Goal: Navigation & Orientation: Find specific page/section

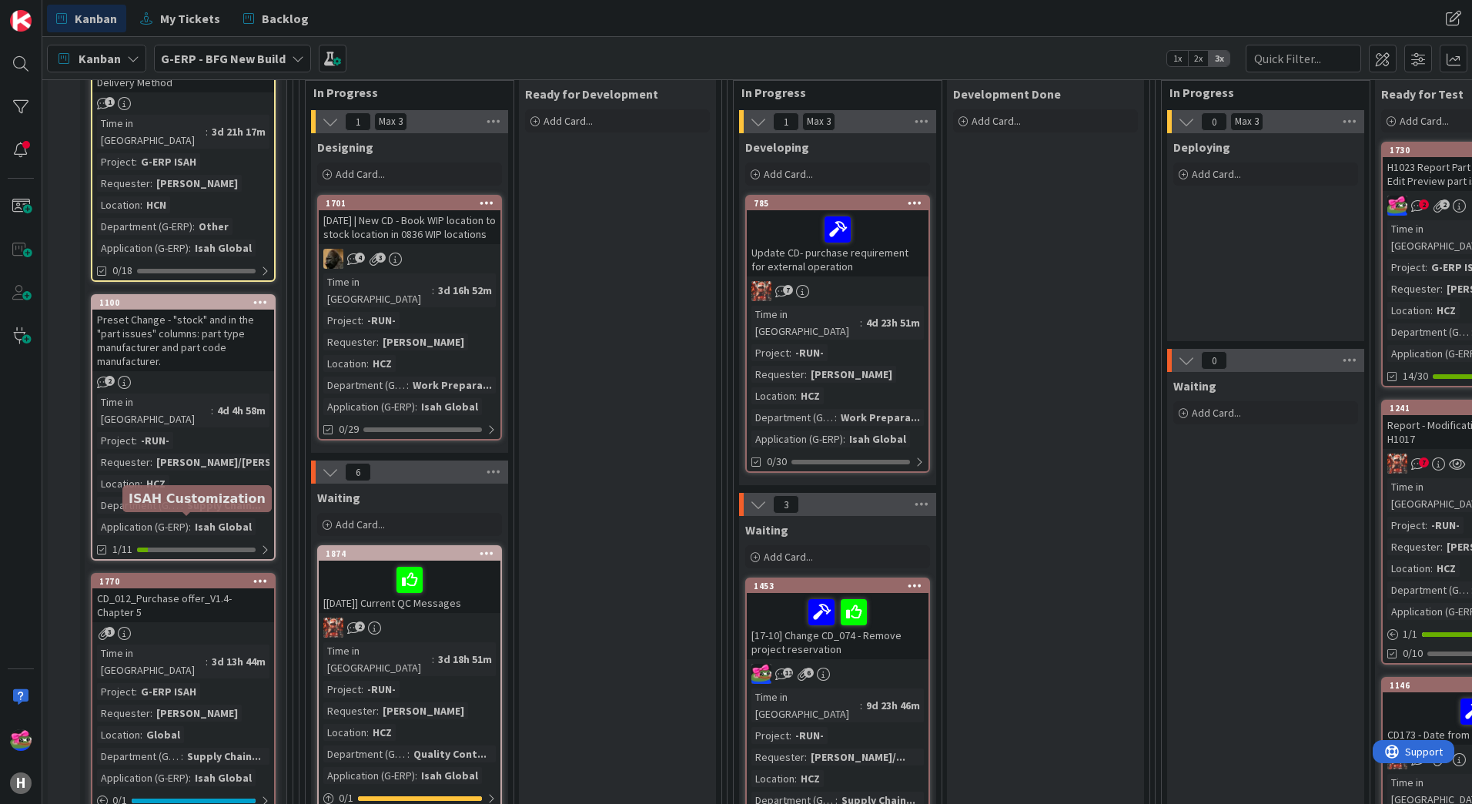
scroll to position [462, 0]
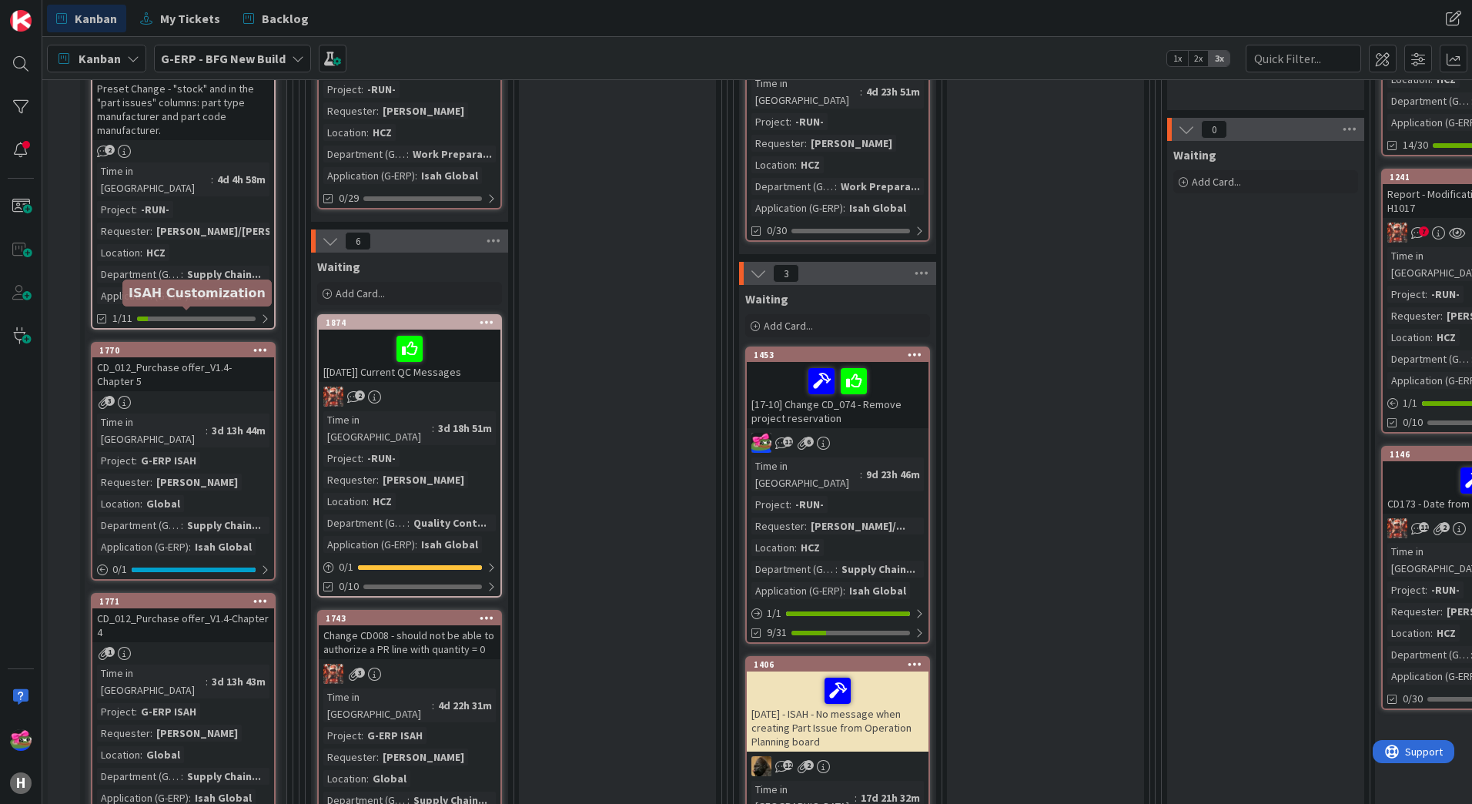
click at [143, 345] on div "1770" at bounding box center [186, 350] width 175 height 11
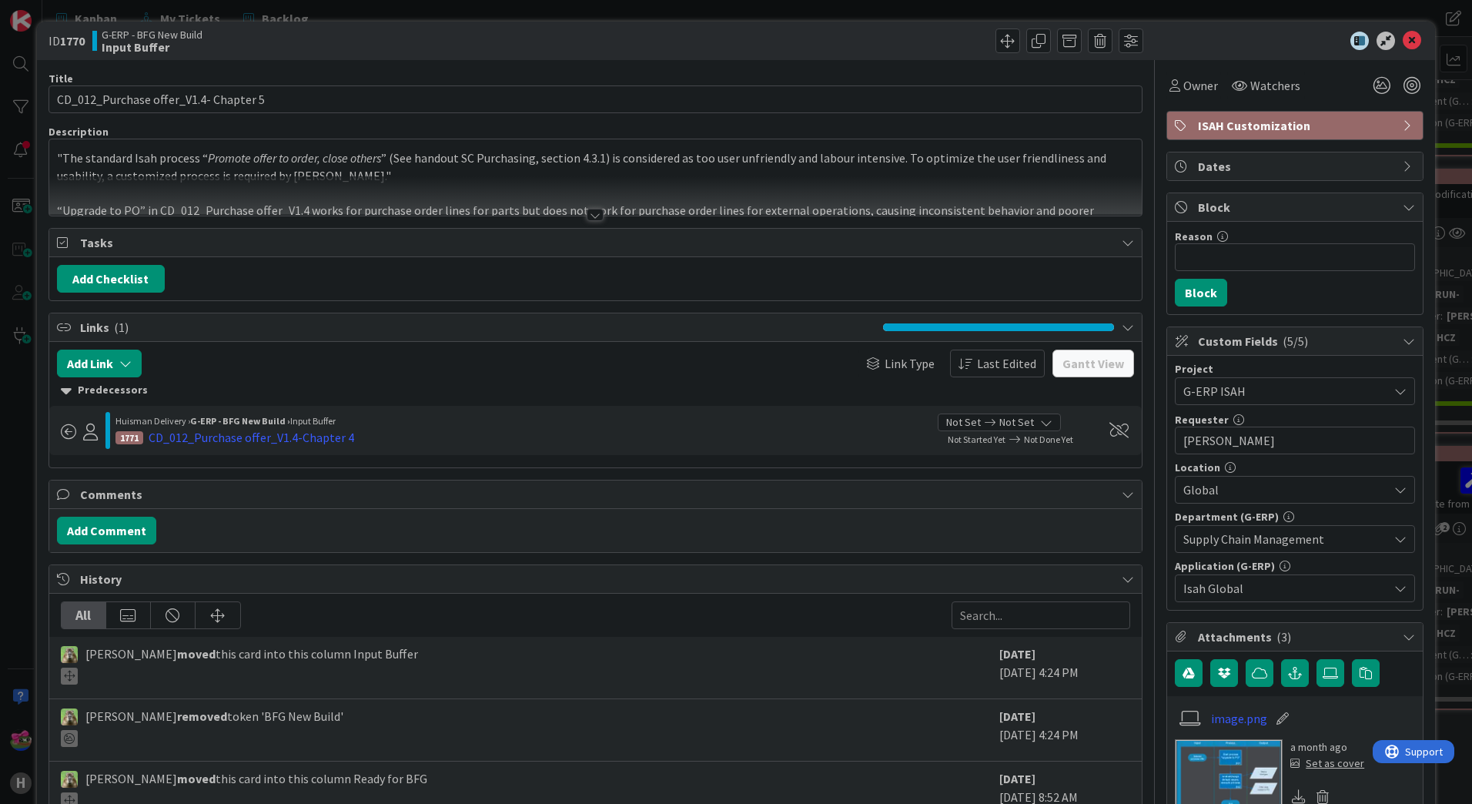
click at [587, 219] on div at bounding box center [595, 215] width 17 height 12
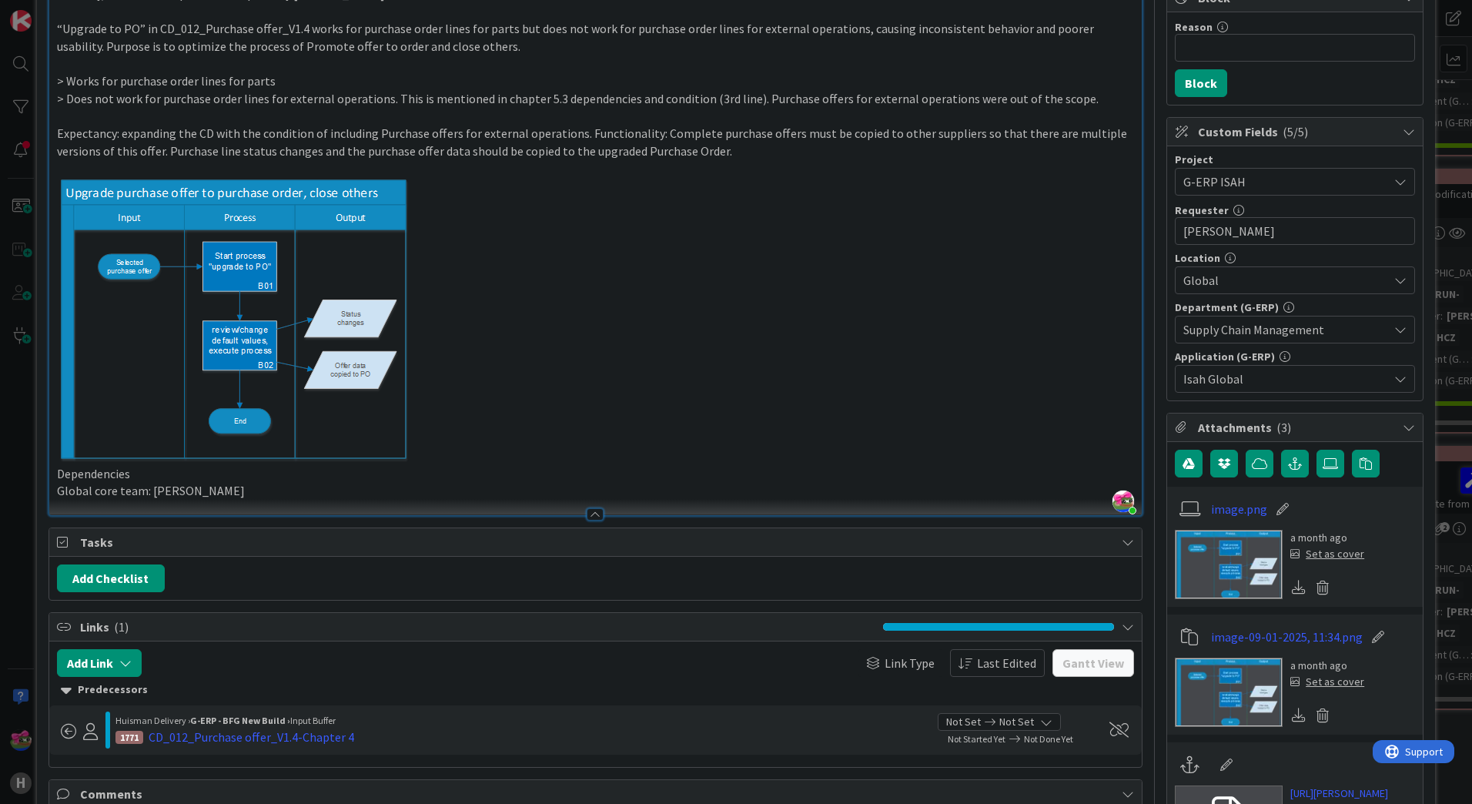
click at [265, 335] on img at bounding box center [234, 321] width 354 height 287
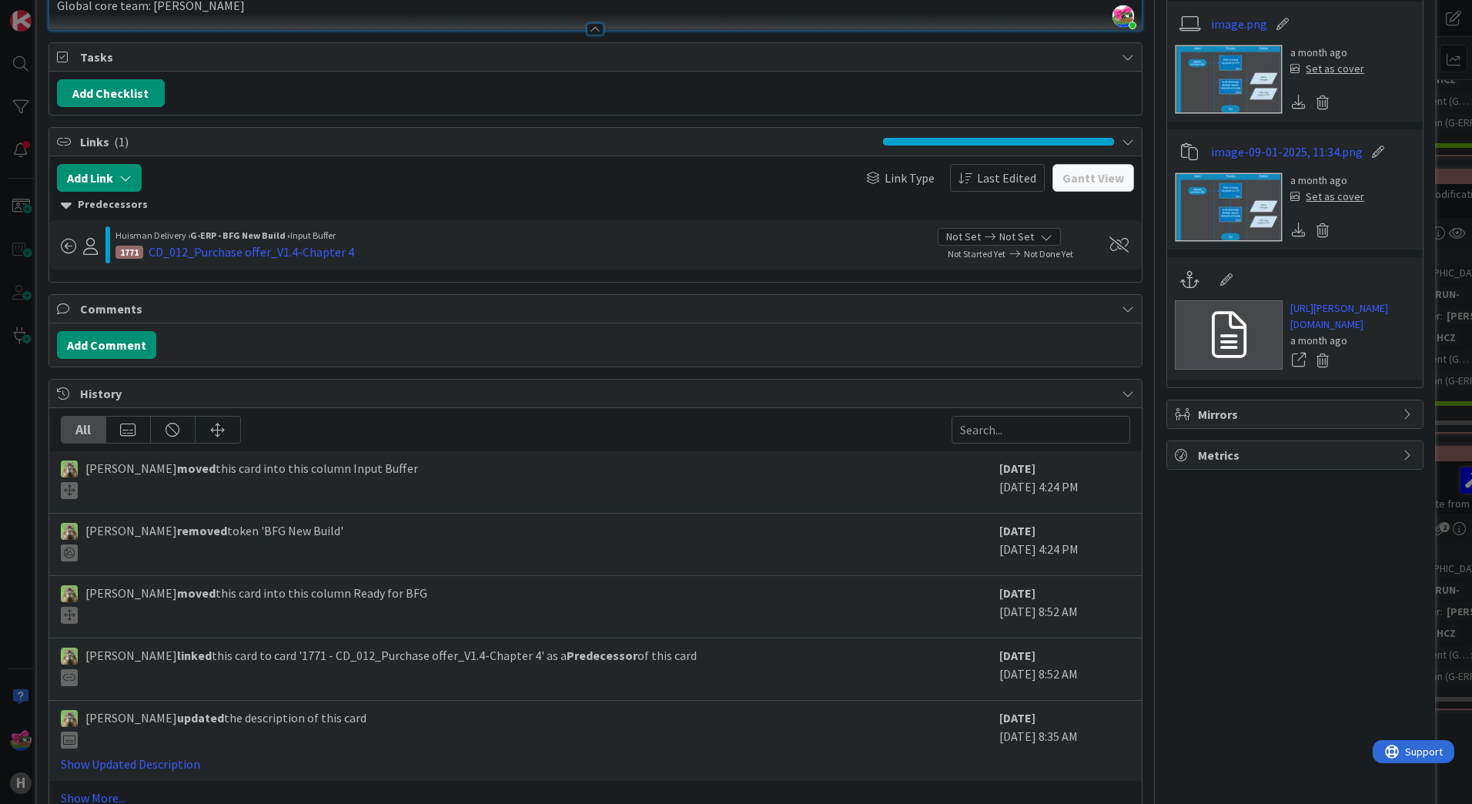
scroll to position [780, 0]
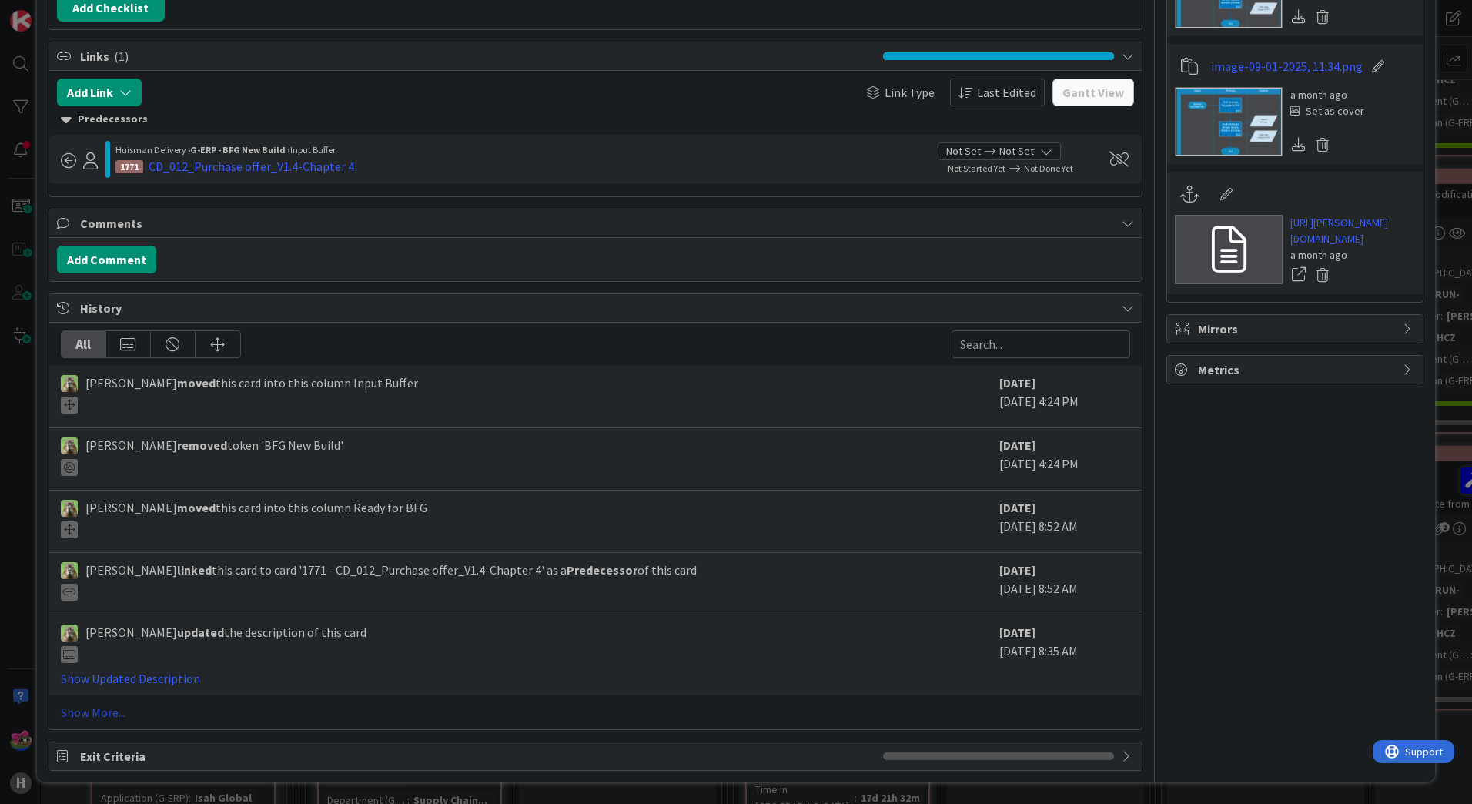
click at [84, 715] on link "Show More..." at bounding box center [595, 712] width 1069 height 18
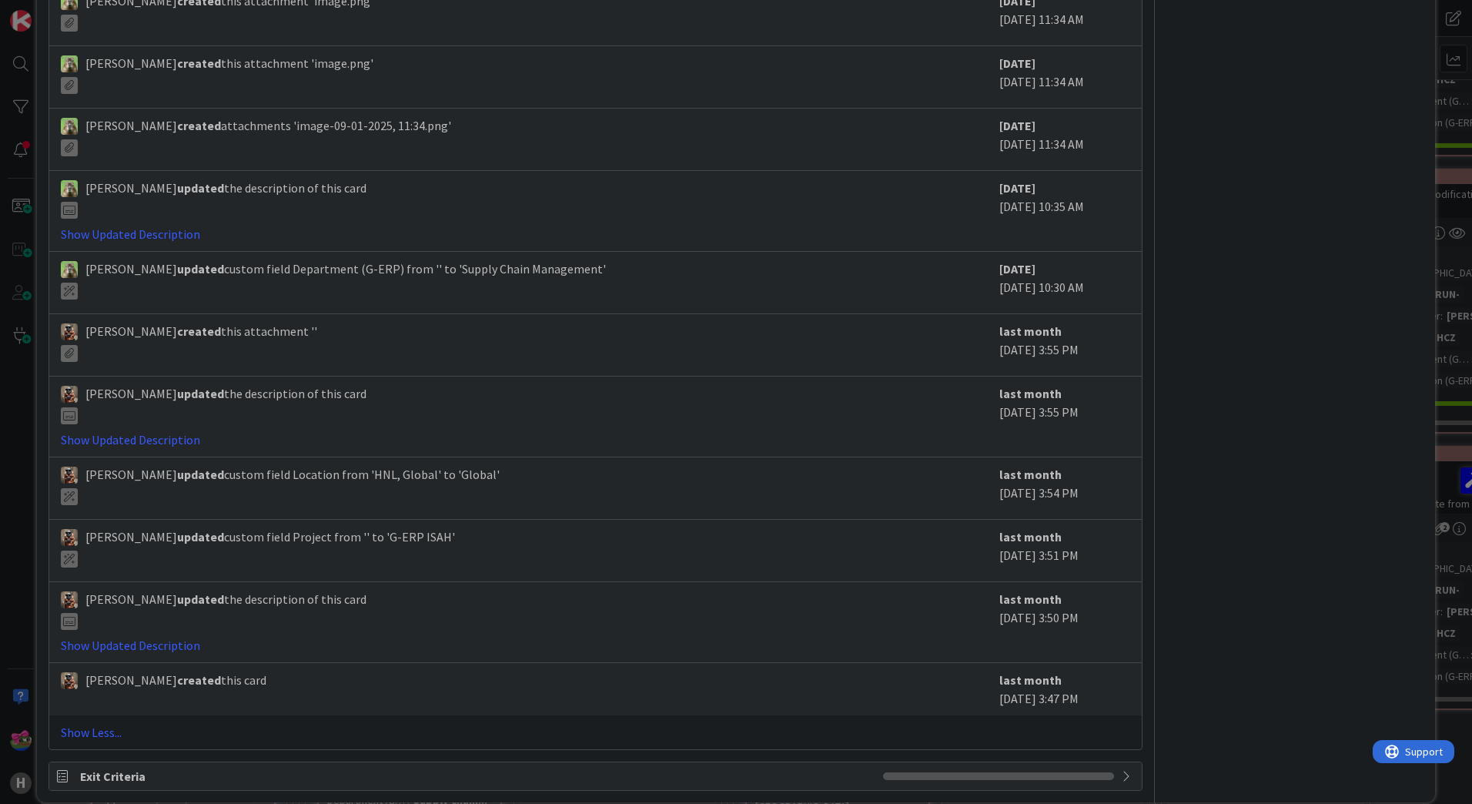
scroll to position [2154, 0]
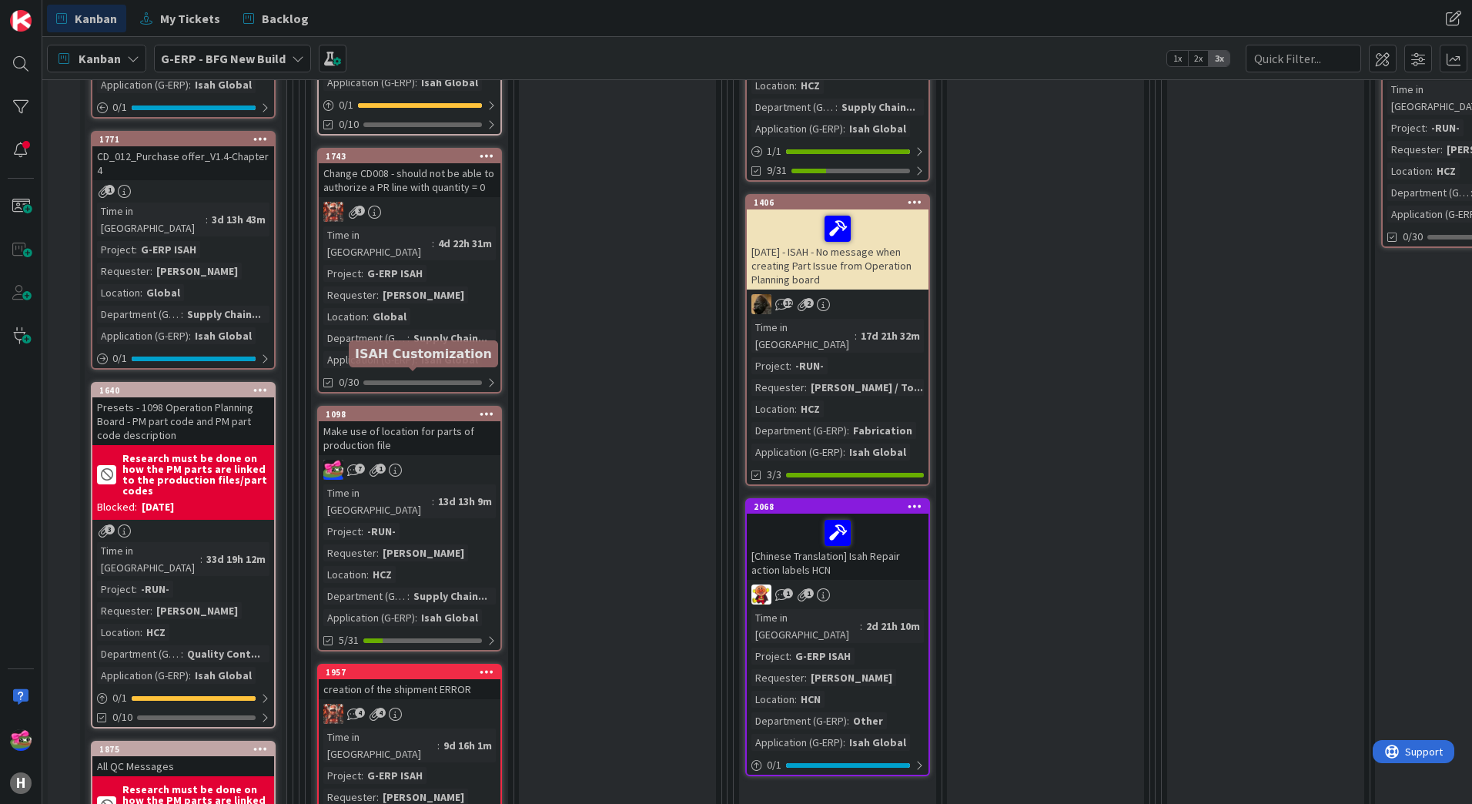
click at [389, 409] on div "1098" at bounding box center [413, 414] width 175 height 11
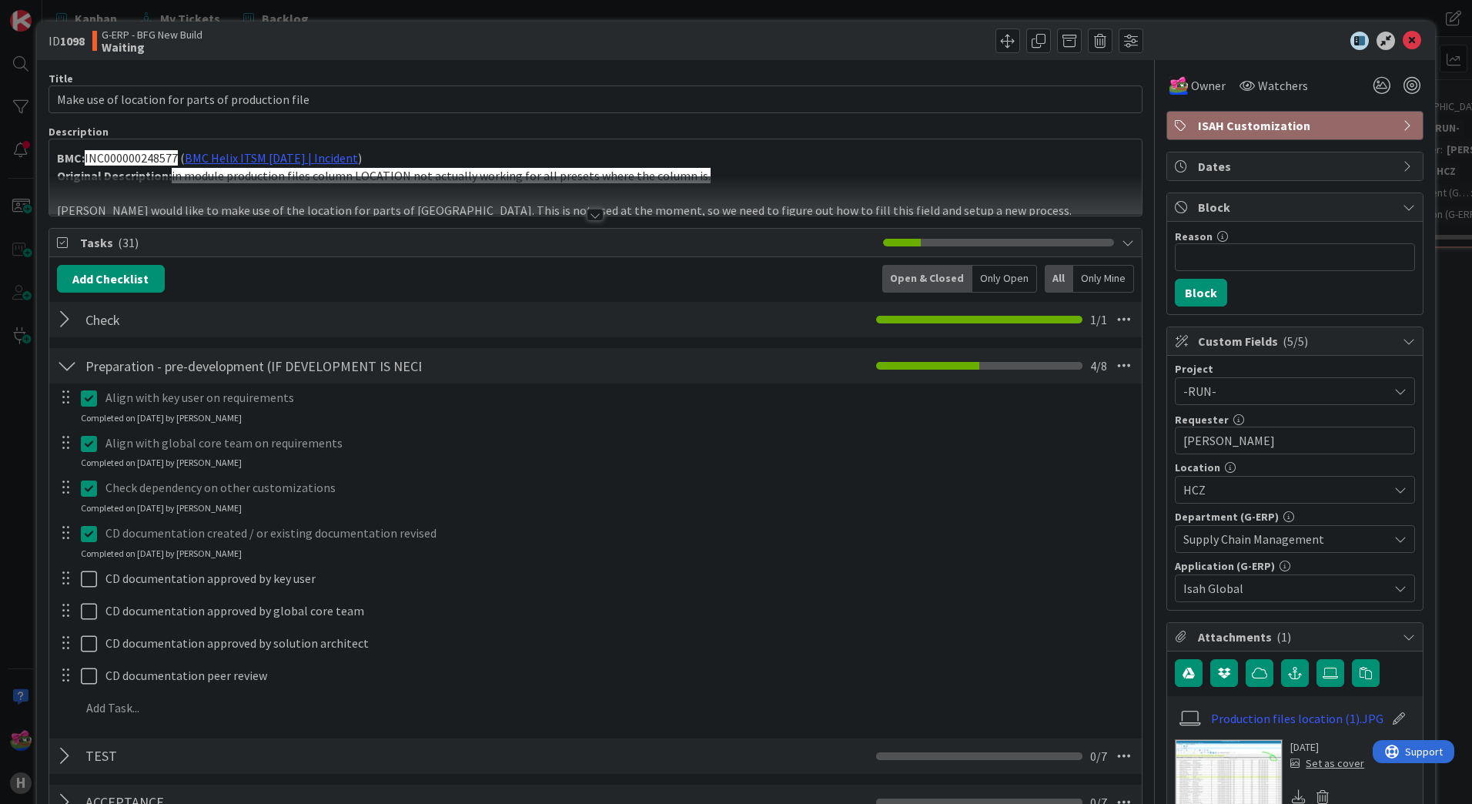
scroll to position [462, 0]
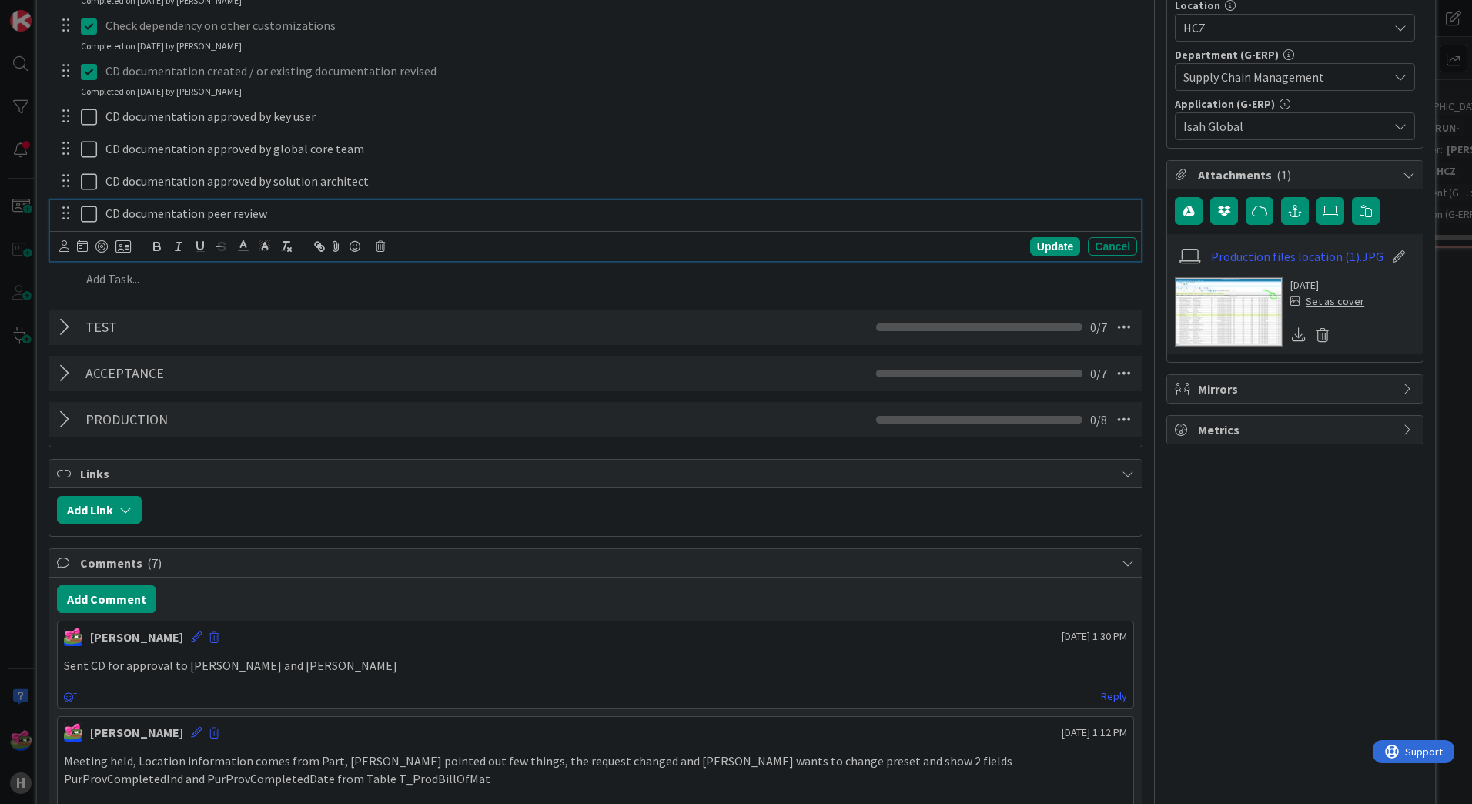
click at [92, 215] on icon at bounding box center [89, 214] width 16 height 18
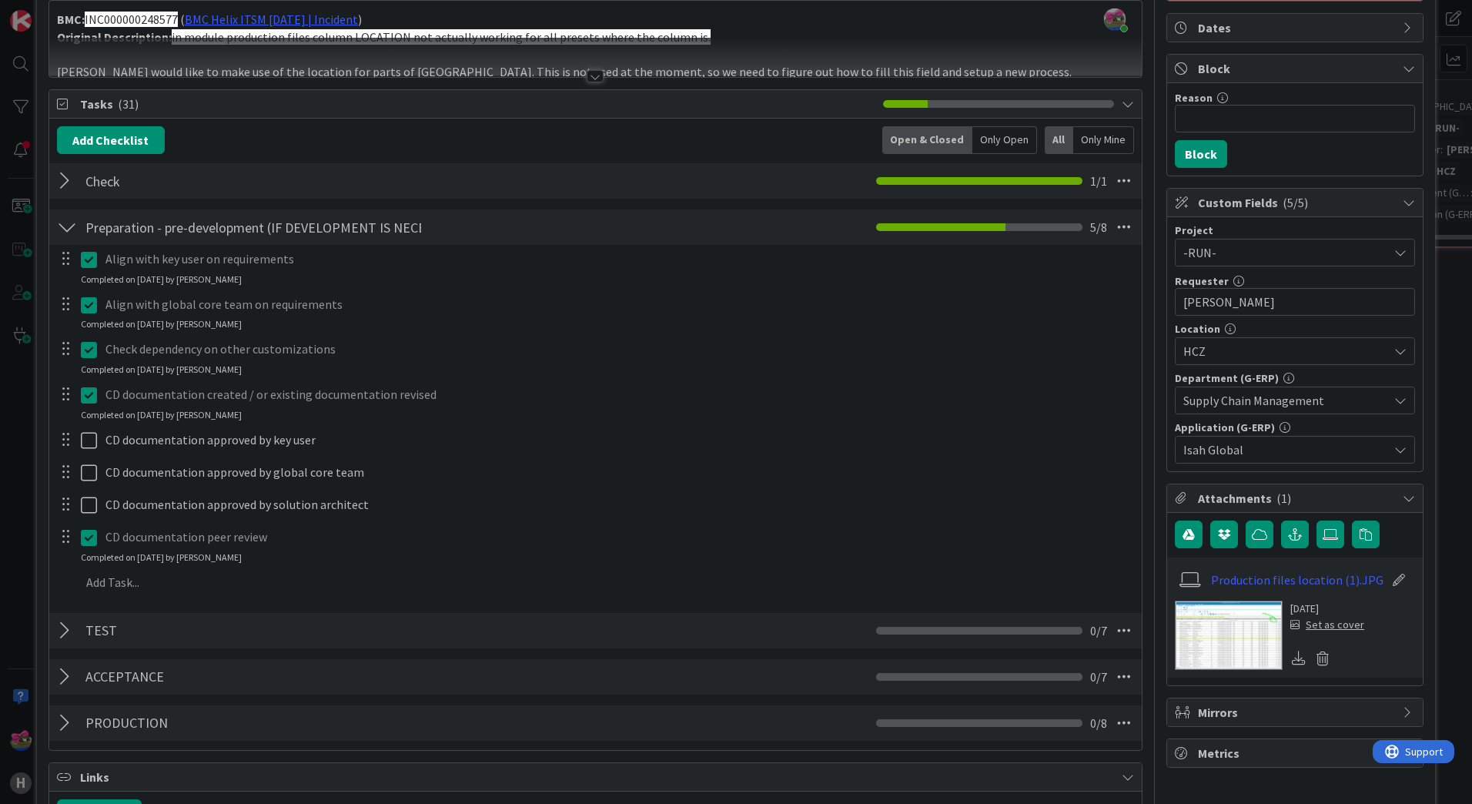
scroll to position [0, 0]
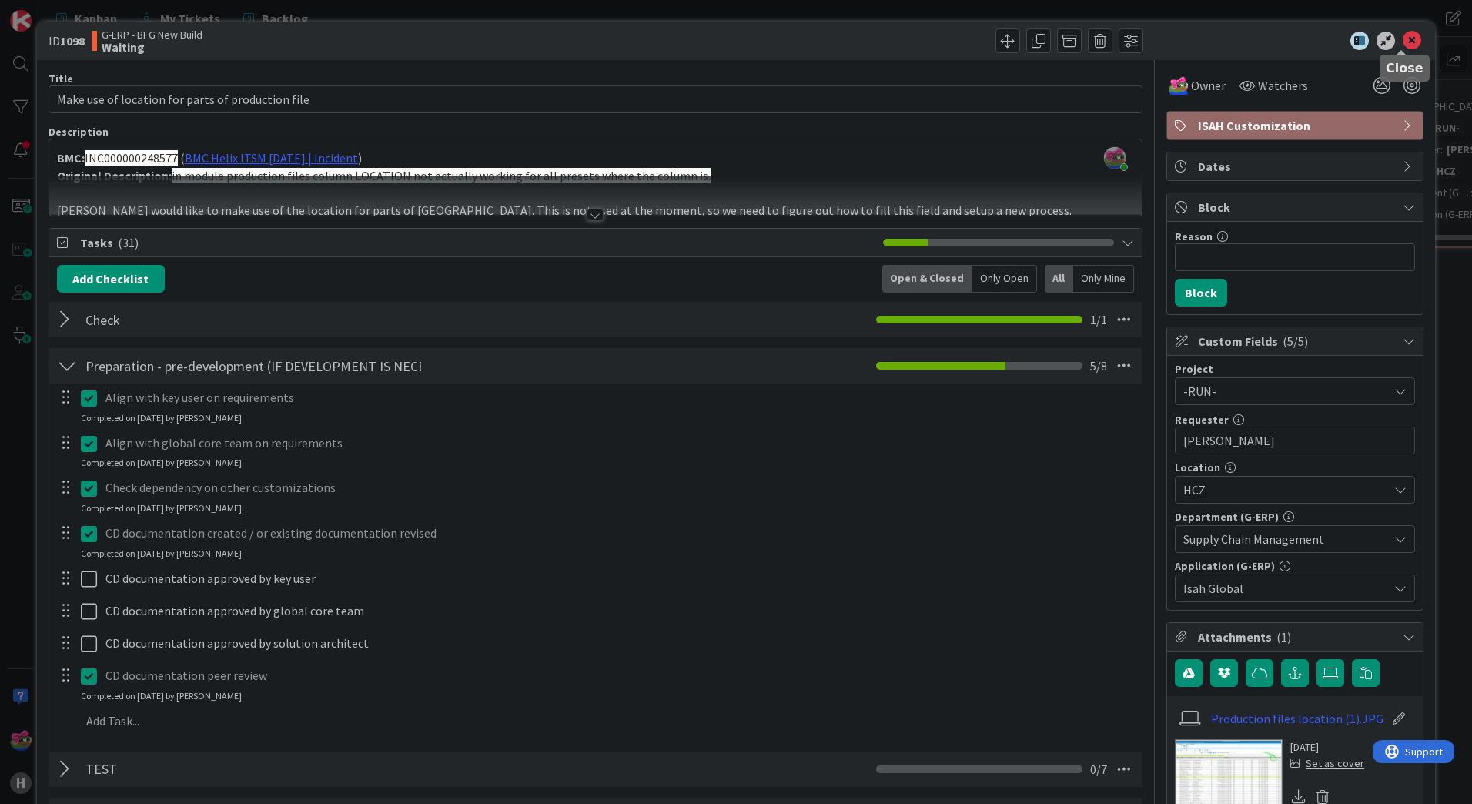
click at [1403, 39] on icon at bounding box center [1412, 41] width 18 height 18
